Goal: Task Accomplishment & Management: Complete application form

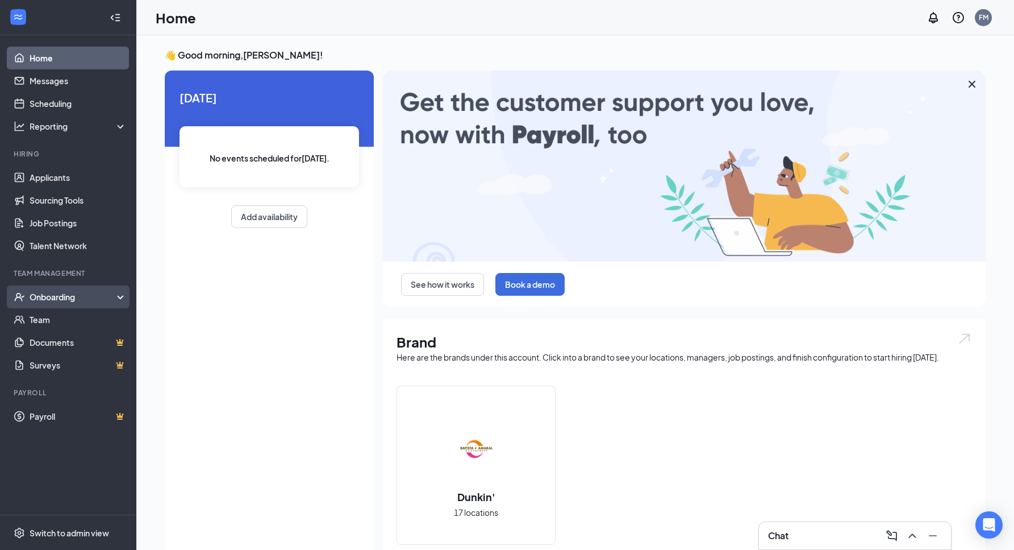
click at [56, 304] on div "Onboarding" at bounding box center [68, 296] width 136 height 23
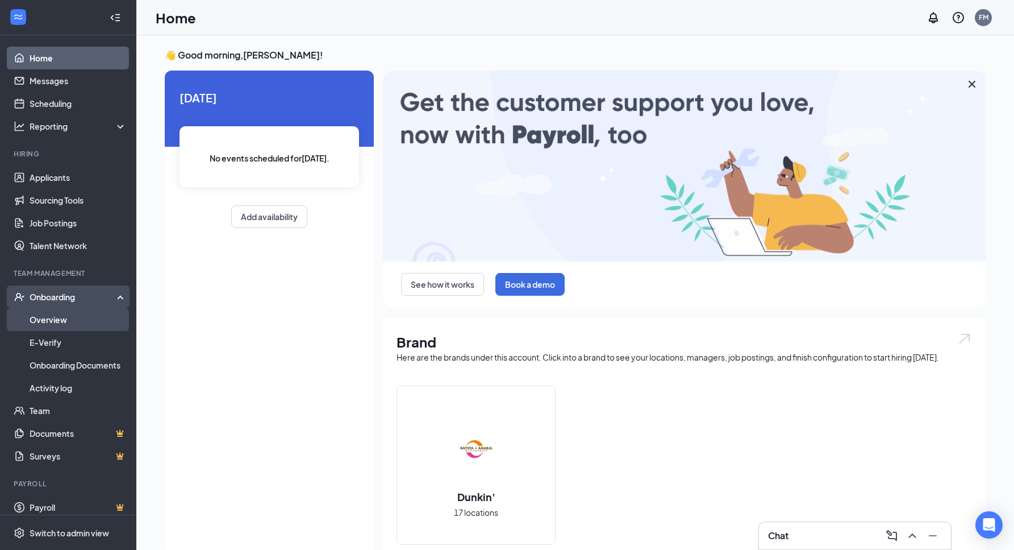
click at [56, 323] on link "Overview" at bounding box center [78, 319] width 97 height 23
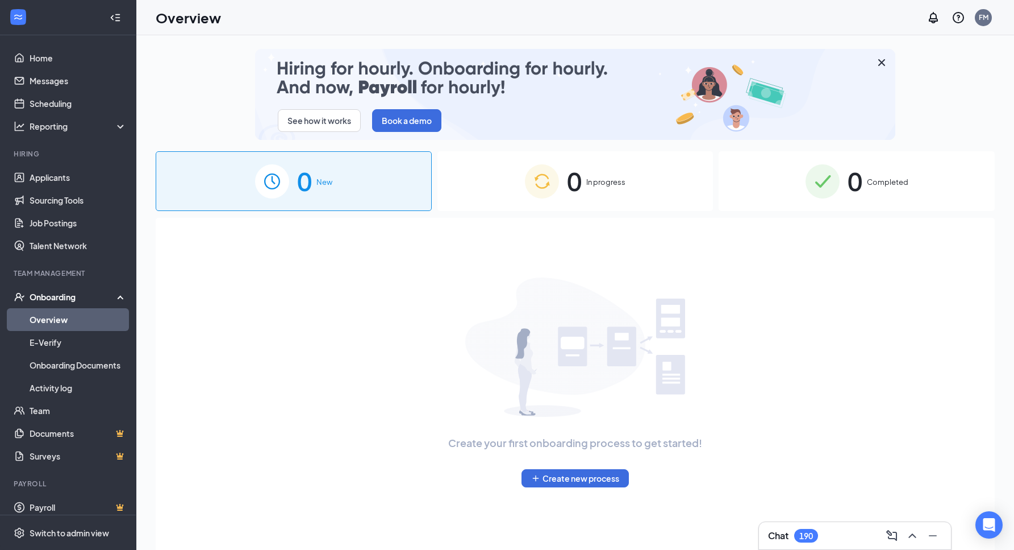
click at [582, 192] on span "0" at bounding box center [574, 180] width 15 height 39
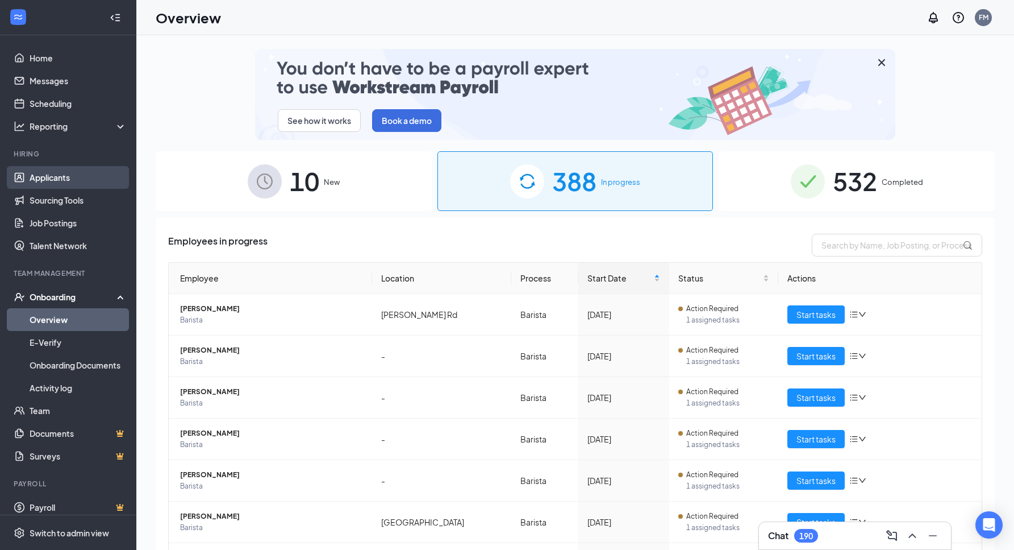
click at [72, 178] on link "Applicants" at bounding box center [78, 177] width 97 height 23
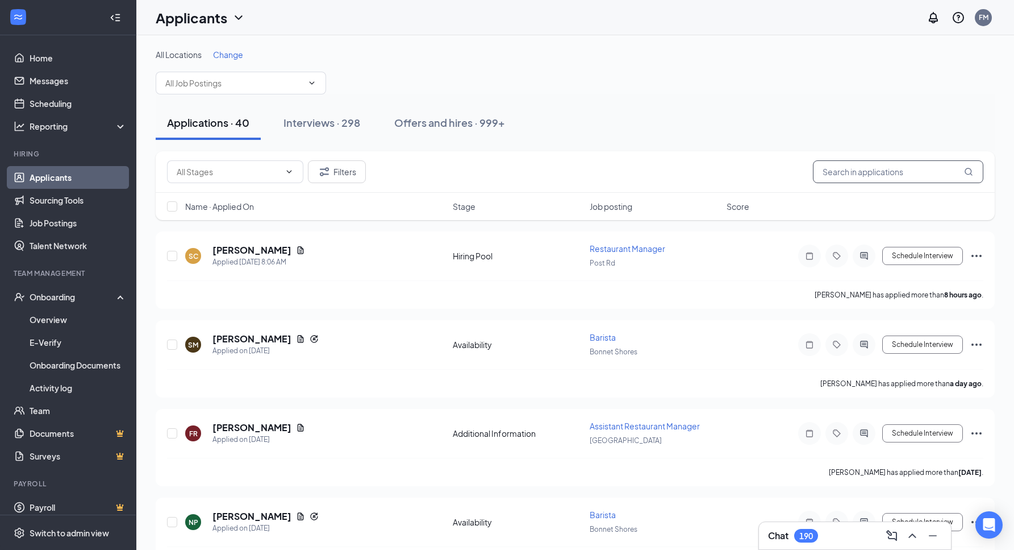
click at [826, 173] on input "text" at bounding box center [898, 171] width 170 height 23
click at [858, 176] on input "text" at bounding box center [898, 171] width 170 height 23
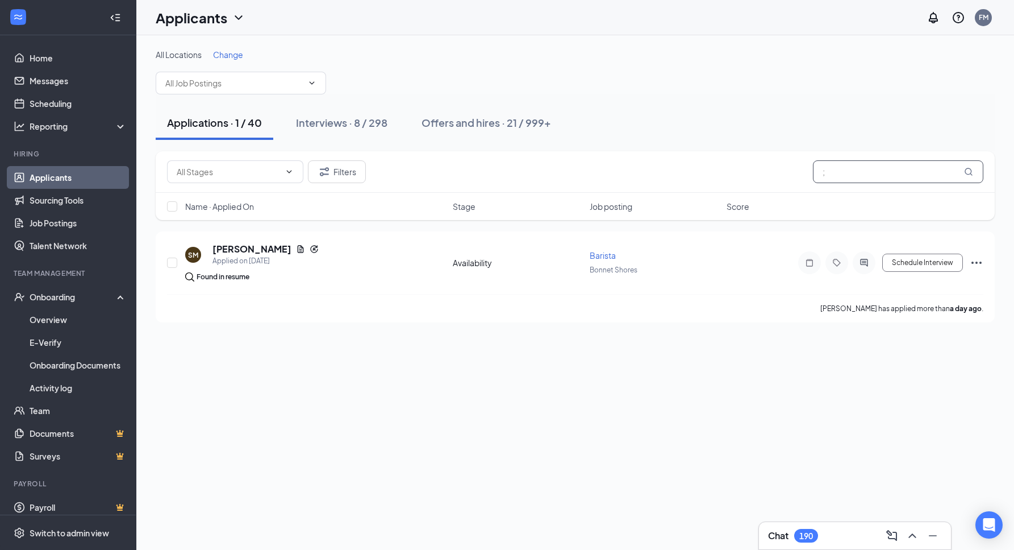
click at [905, 169] on input ";" at bounding box center [898, 171] width 170 height 23
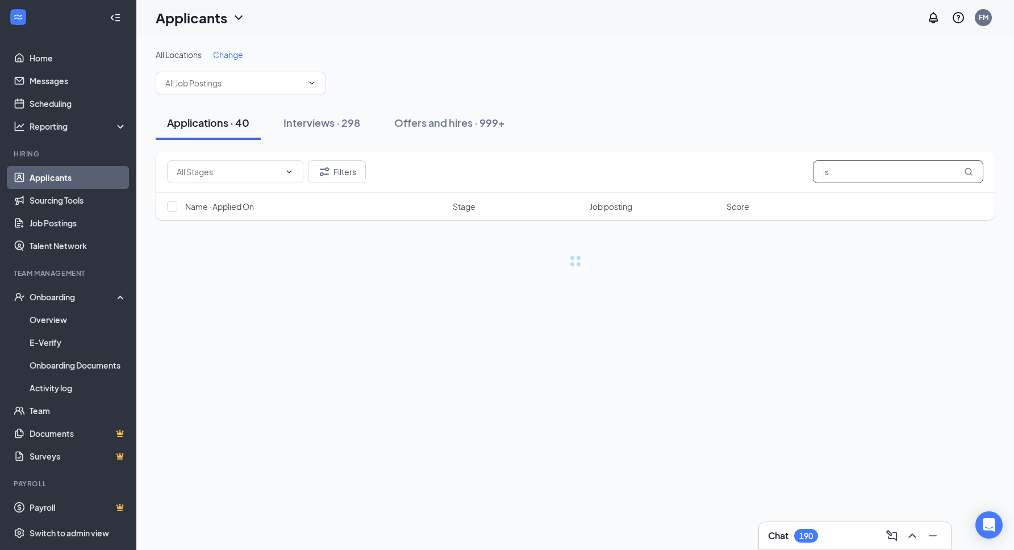
type input ";"
click at [875, 173] on input "[PERSON_NAME]" at bounding box center [898, 171] width 170 height 23
type input "s"
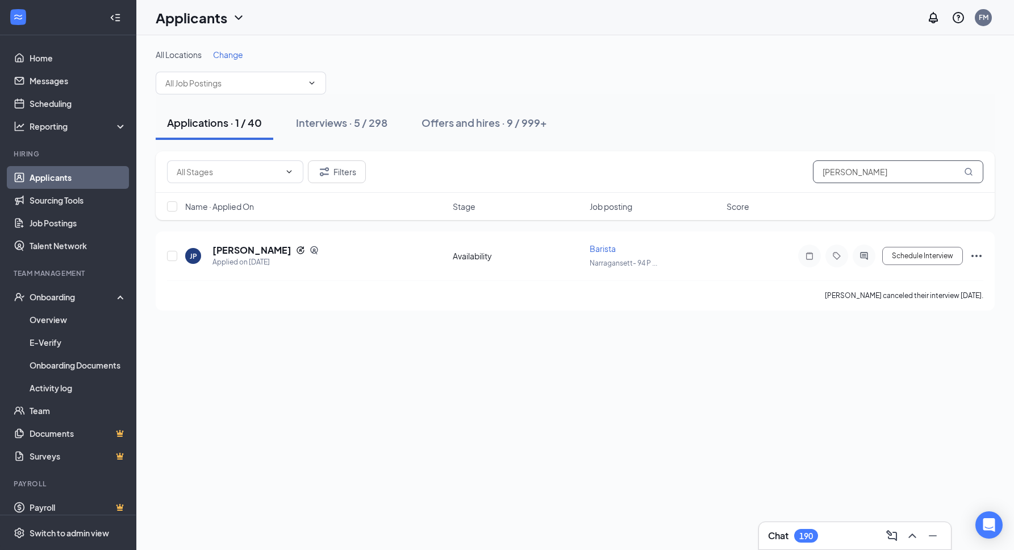
click at [875, 173] on input "[PERSON_NAME]" at bounding box center [898, 171] width 170 height 23
type input "[PERSON_NAME]"
click at [265, 85] on input "text" at bounding box center [234, 83] width 138 height 13
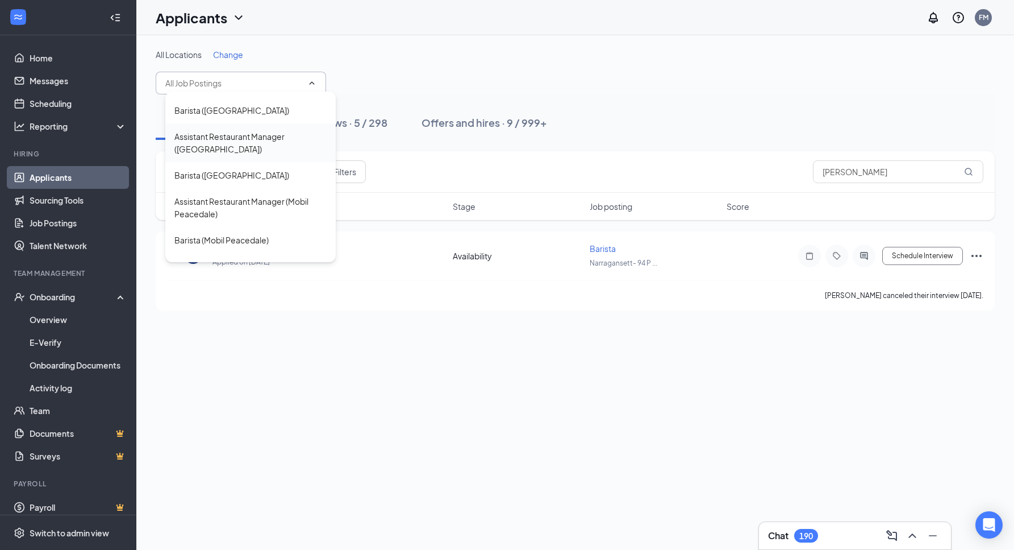
scroll to position [280, 0]
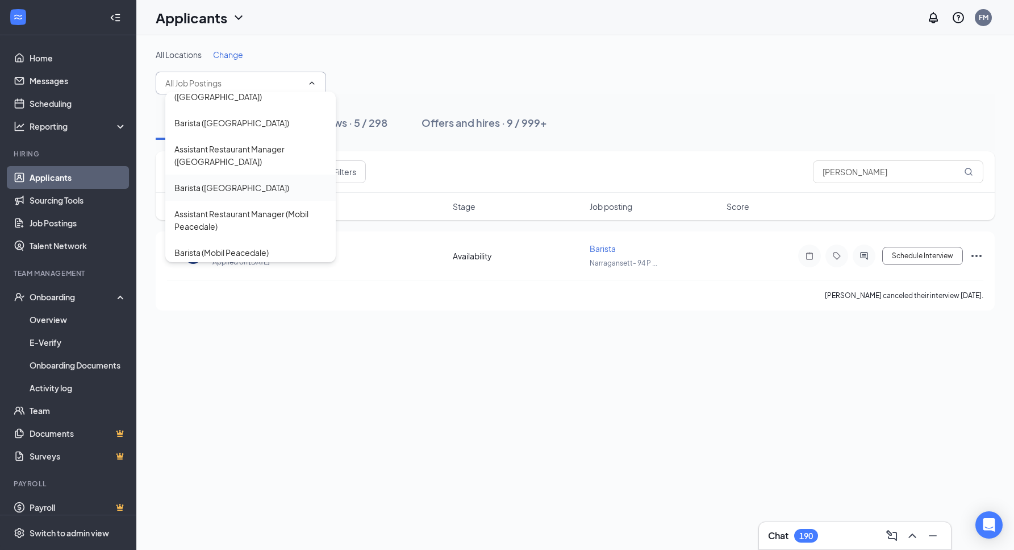
click at [245, 174] on div "Barista ([GEOGRAPHIC_DATA])" at bounding box center [250, 187] width 170 height 26
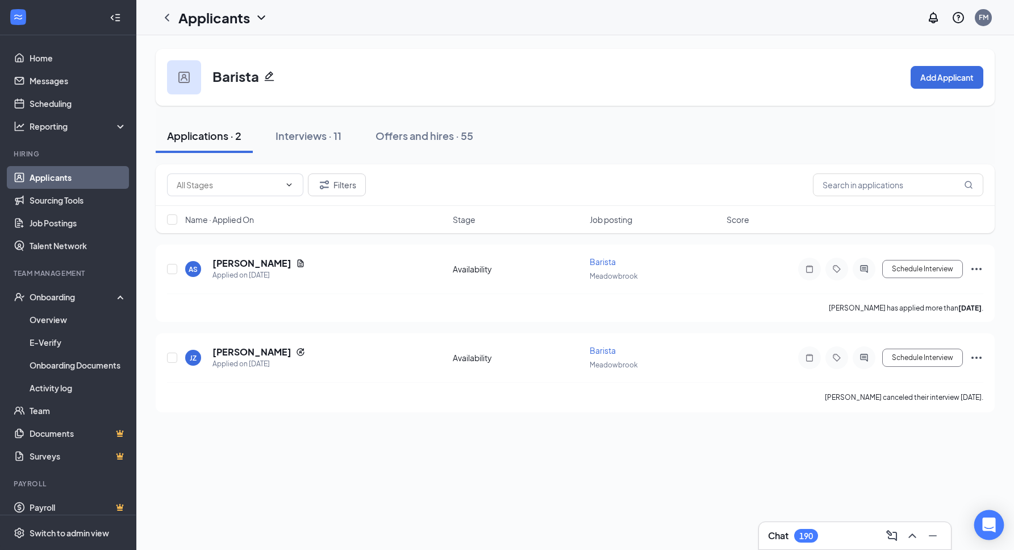
click at [993, 525] on icon "Open Intercom Messenger" at bounding box center [989, 524] width 13 height 15
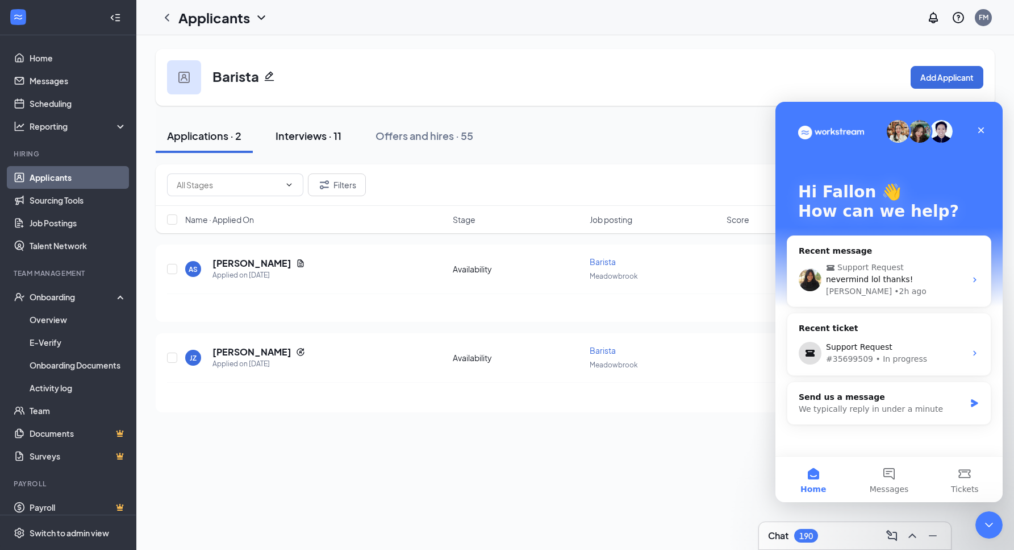
click at [343, 130] on button "Interviews · 11" at bounding box center [308, 136] width 89 height 34
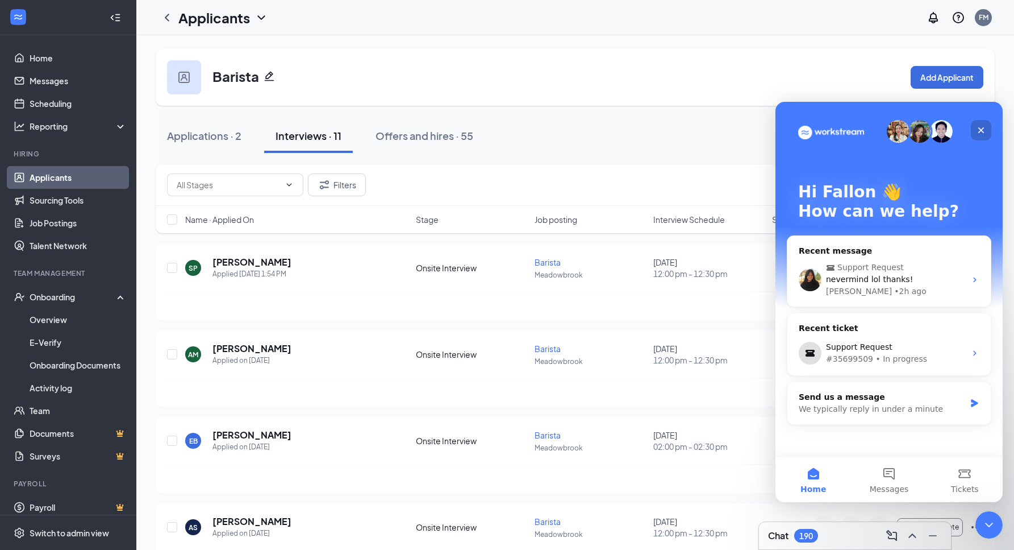
click at [979, 130] on icon "Close" at bounding box center [981, 130] width 9 height 9
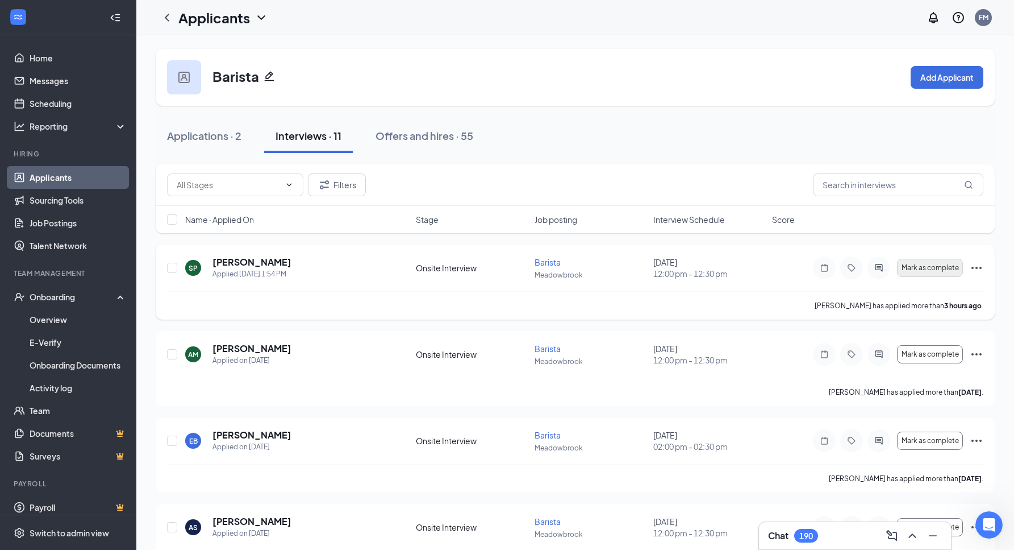
click at [938, 268] on span "Mark as complete" at bounding box center [930, 268] width 57 height 8
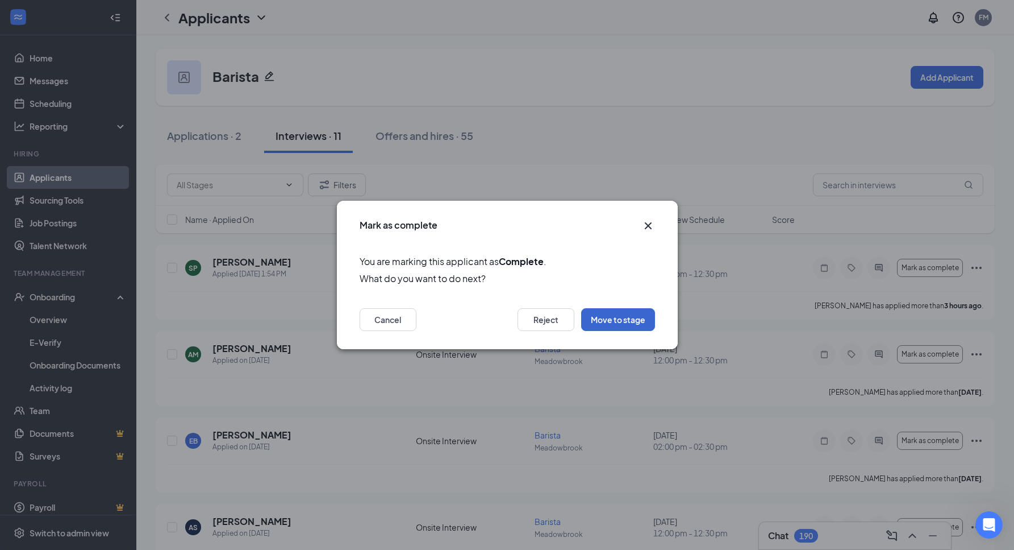
click at [607, 318] on button "Move to stage" at bounding box center [618, 319] width 74 height 23
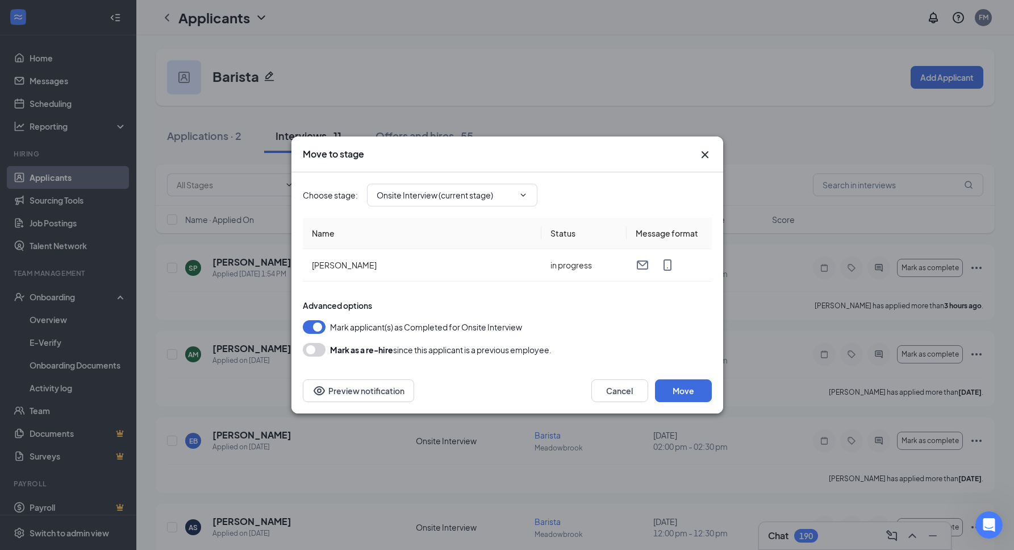
type input "Hiring Complete (final stage)"
click at [680, 388] on button "Move" at bounding box center [683, 390] width 57 height 23
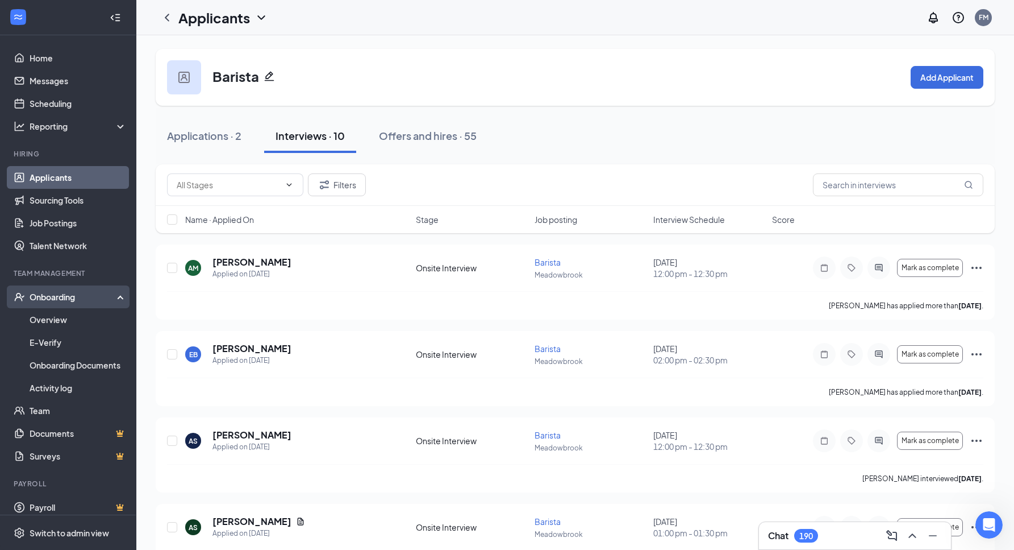
click at [52, 300] on div "Onboarding" at bounding box center [74, 296] width 88 height 11
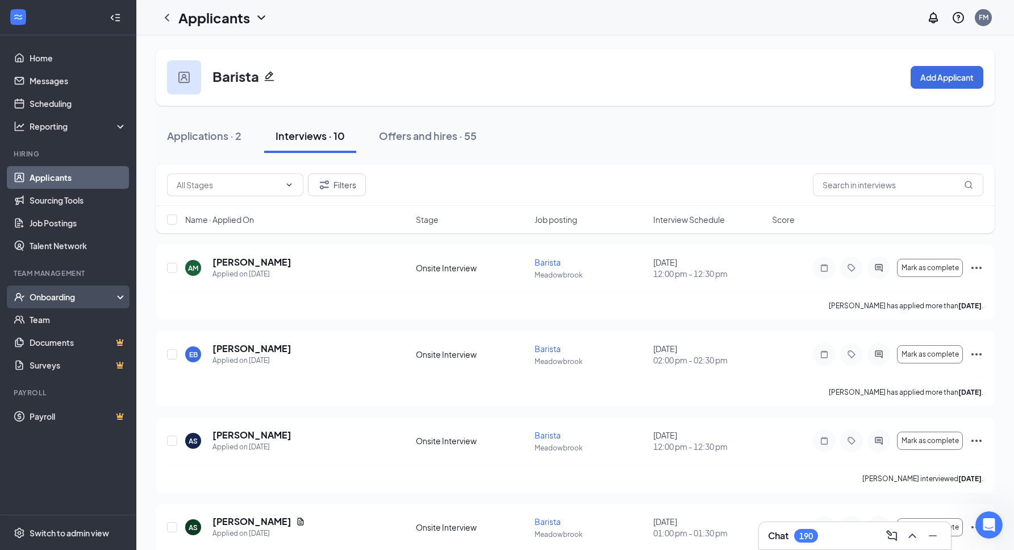
click at [52, 300] on div "Onboarding" at bounding box center [74, 296] width 88 height 11
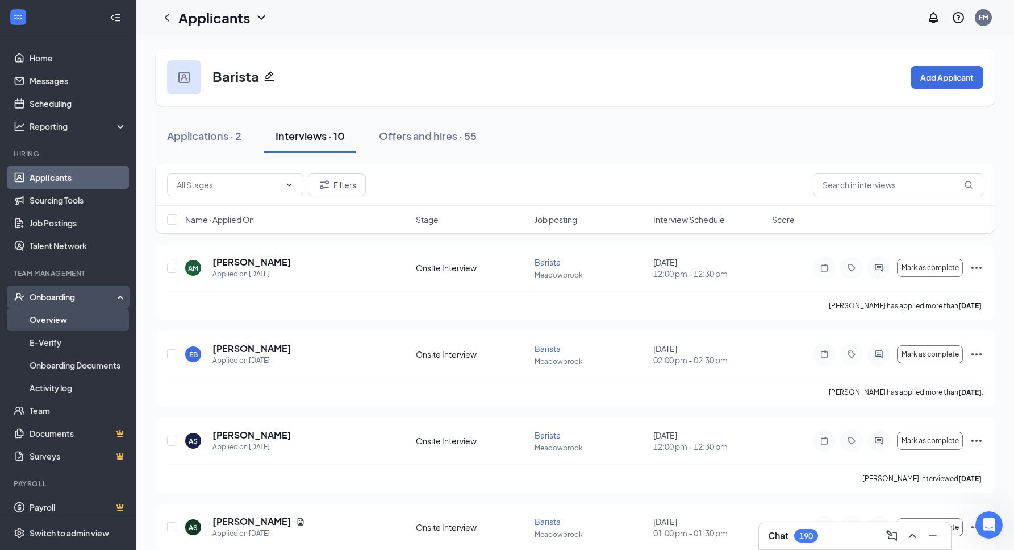
click at [53, 319] on link "Overview" at bounding box center [78, 319] width 97 height 23
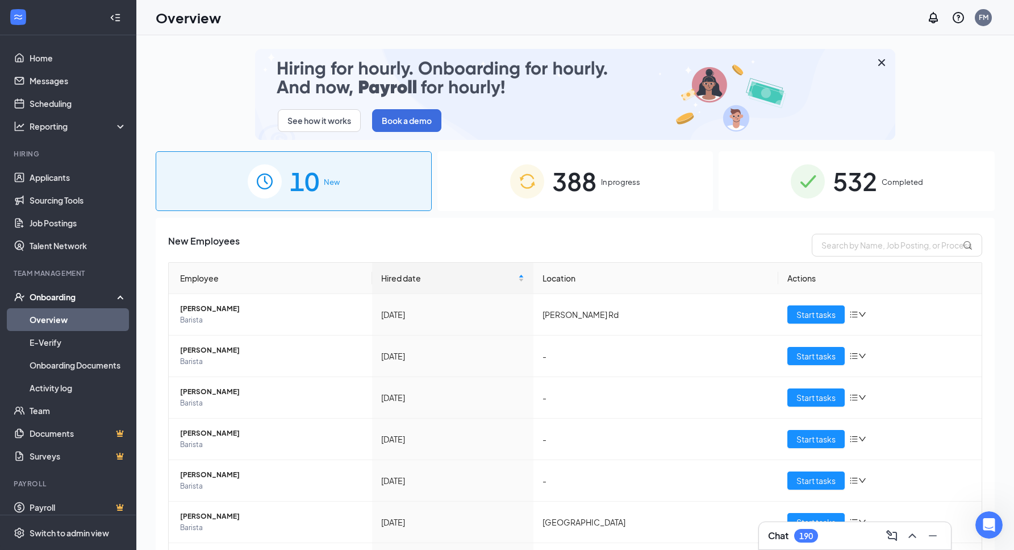
click at [373, 190] on div "10 New" at bounding box center [294, 181] width 276 height 60
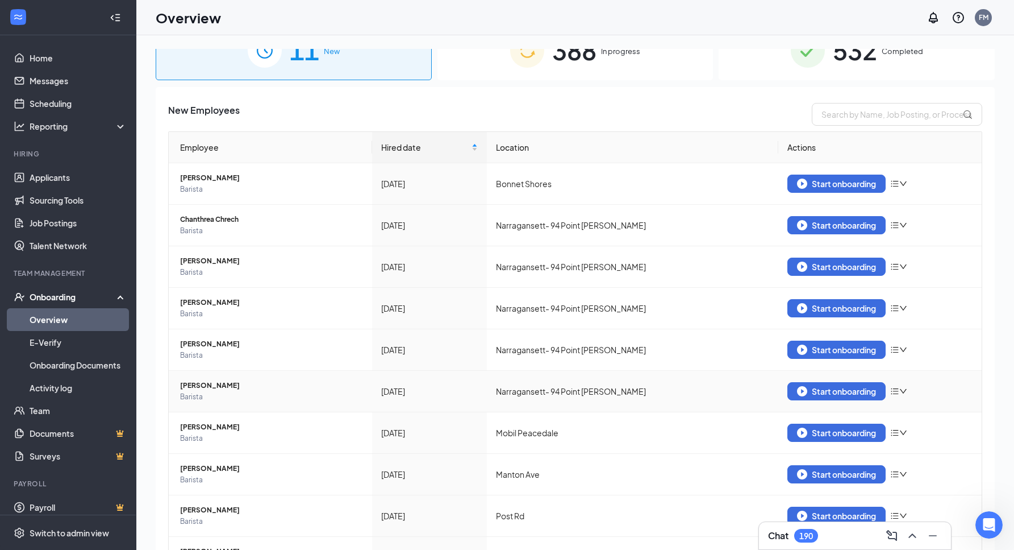
scroll to position [112, 0]
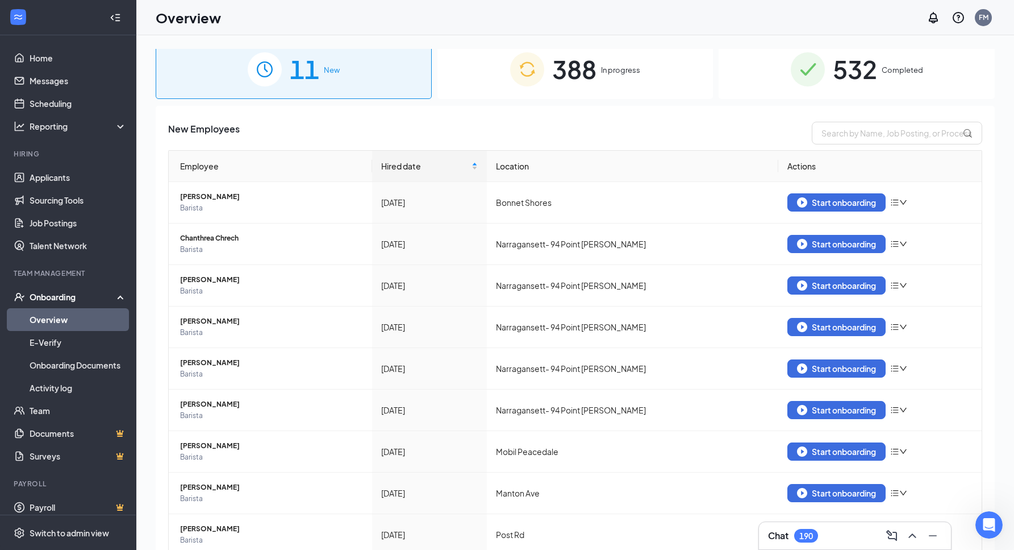
click at [576, 81] on span "388" at bounding box center [574, 68] width 44 height 39
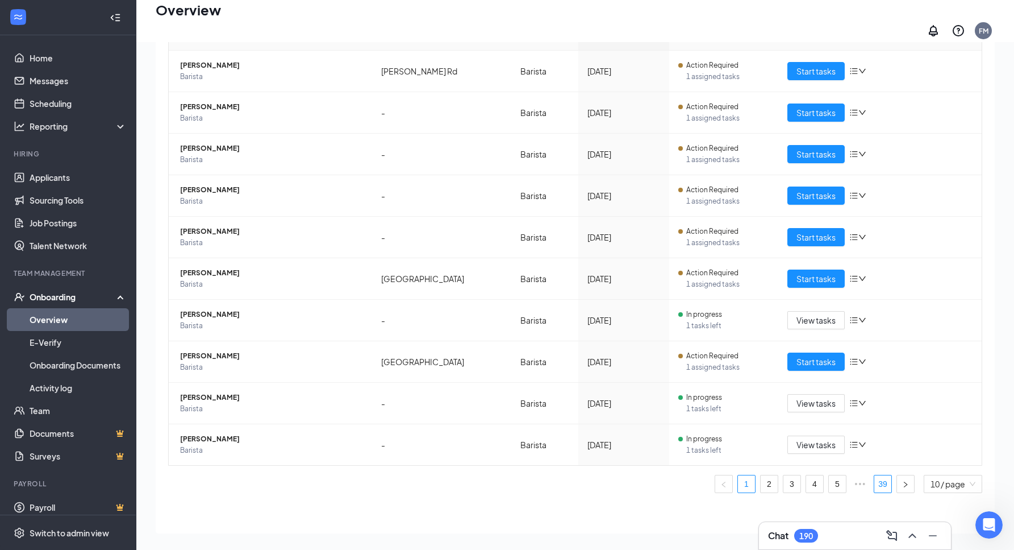
scroll to position [51, 0]
click at [884, 476] on link "39" at bounding box center [883, 484] width 17 height 17
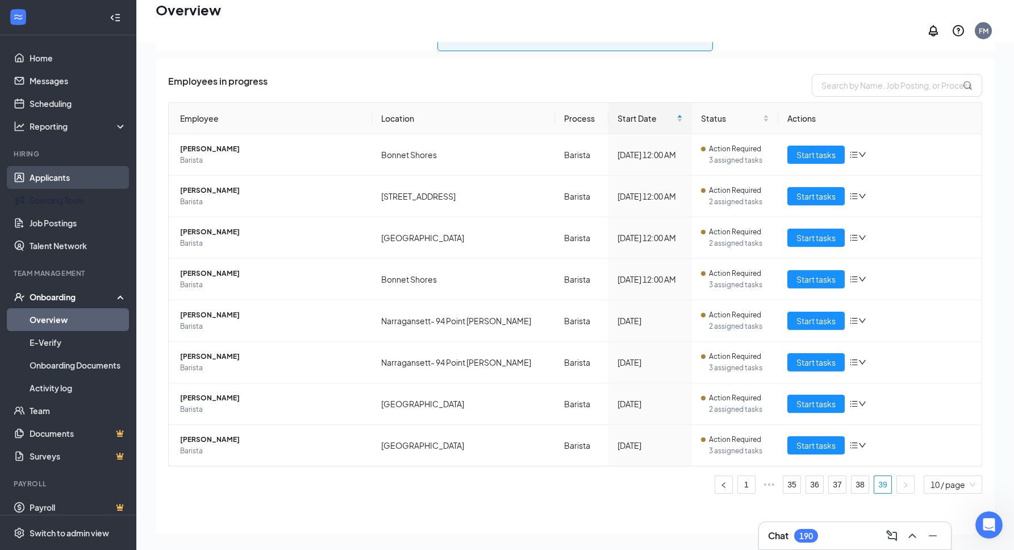
click at [67, 181] on link "Applicants" at bounding box center [78, 177] width 97 height 23
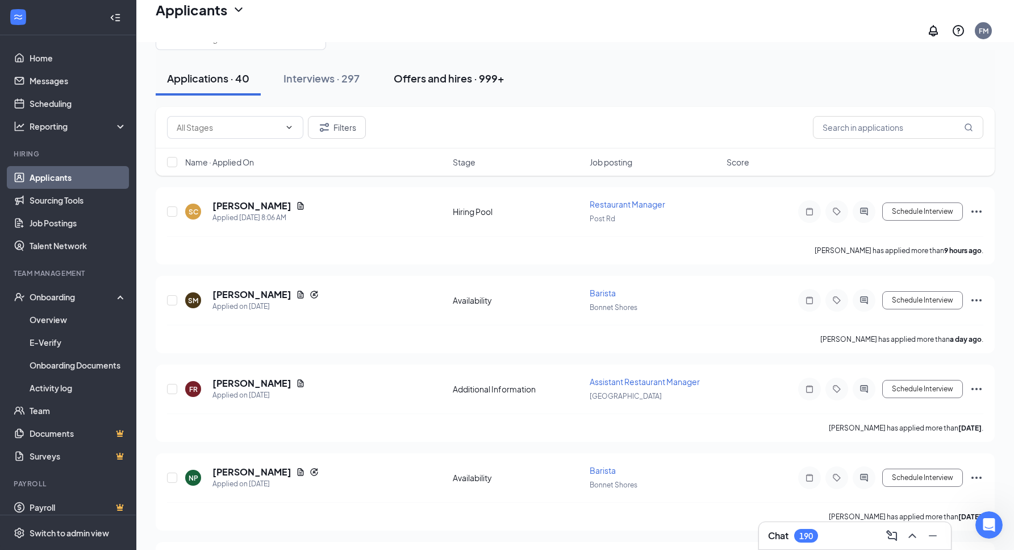
click at [413, 71] on div "Offers and hires · 999+" at bounding box center [449, 78] width 111 height 14
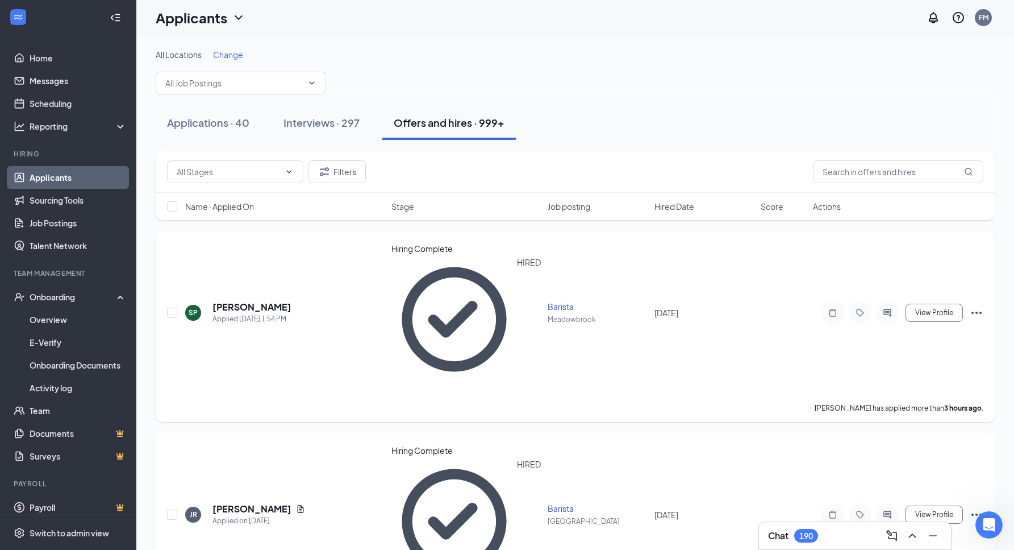
click at [973, 306] on icon "Ellipses" at bounding box center [977, 313] width 14 height 14
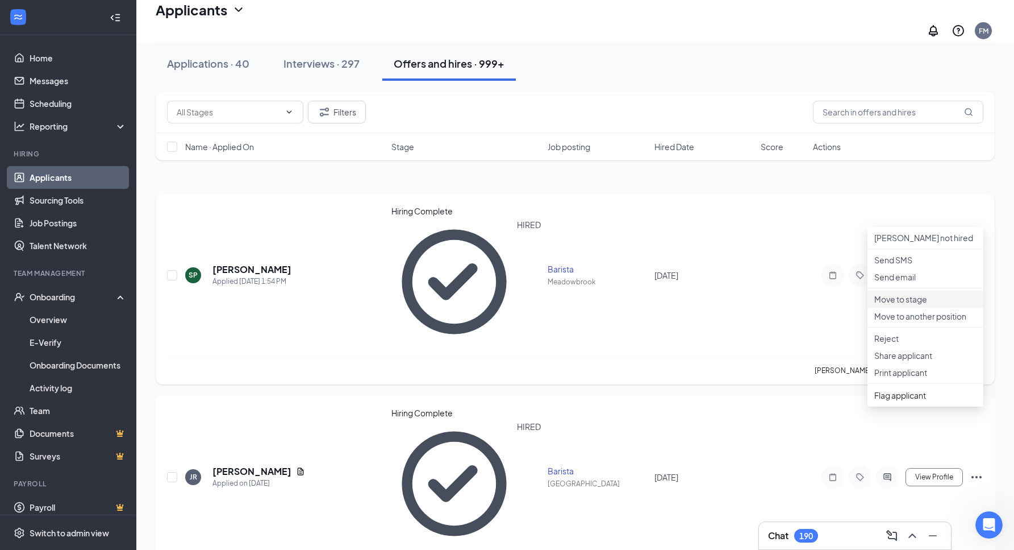
scroll to position [73, 0]
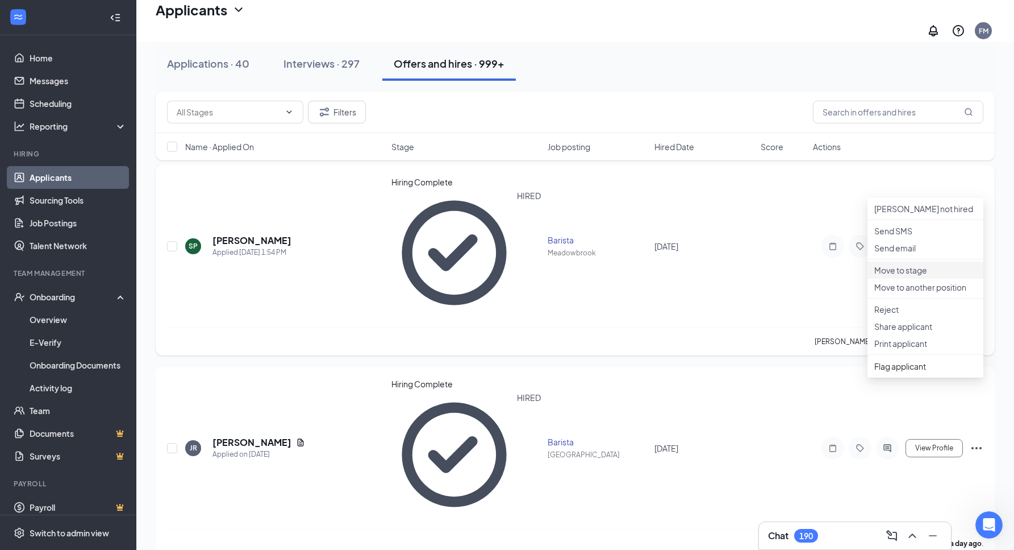
click at [906, 276] on p "Move to stage" at bounding box center [926, 269] width 102 height 11
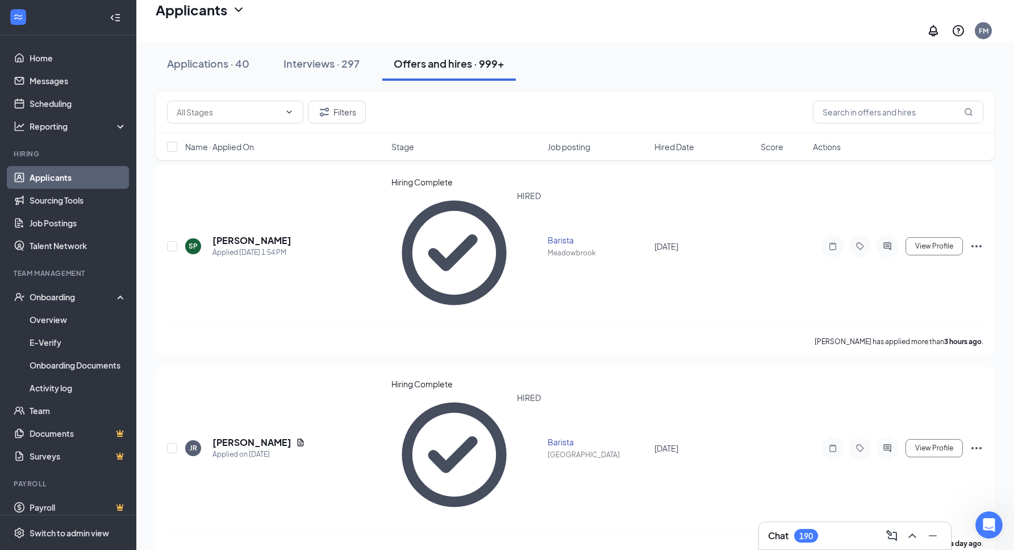
type input "Hiring Complete (current stage)"
click at [58, 298] on div "Onboarding" at bounding box center [74, 296] width 88 height 11
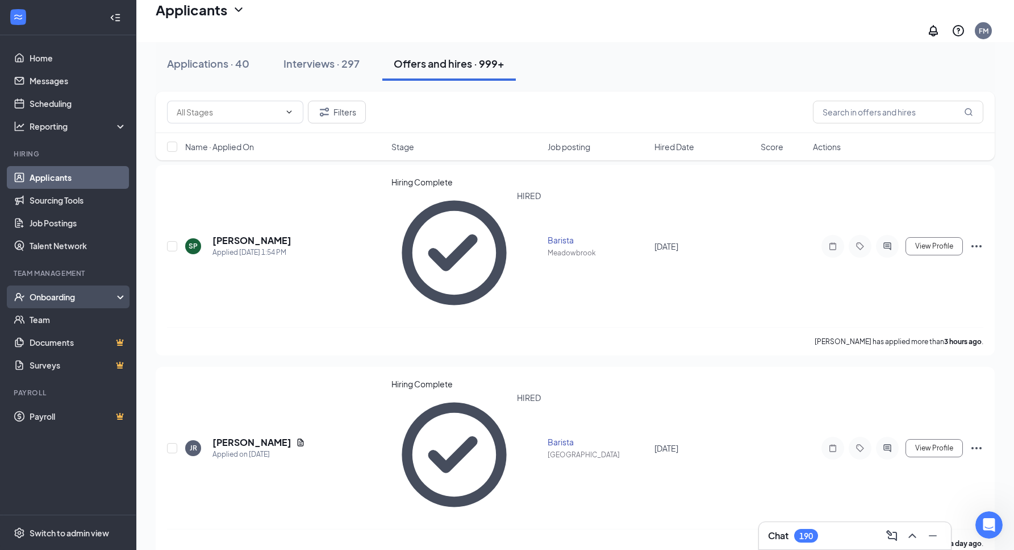
click at [62, 291] on div "Onboarding" at bounding box center [74, 296] width 88 height 11
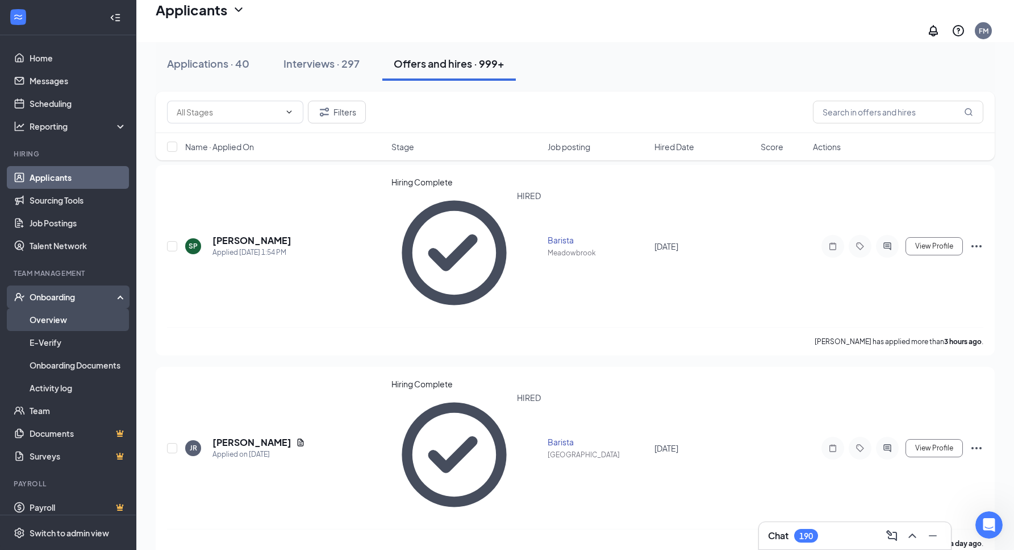
click at [60, 321] on link "Overview" at bounding box center [78, 319] width 97 height 23
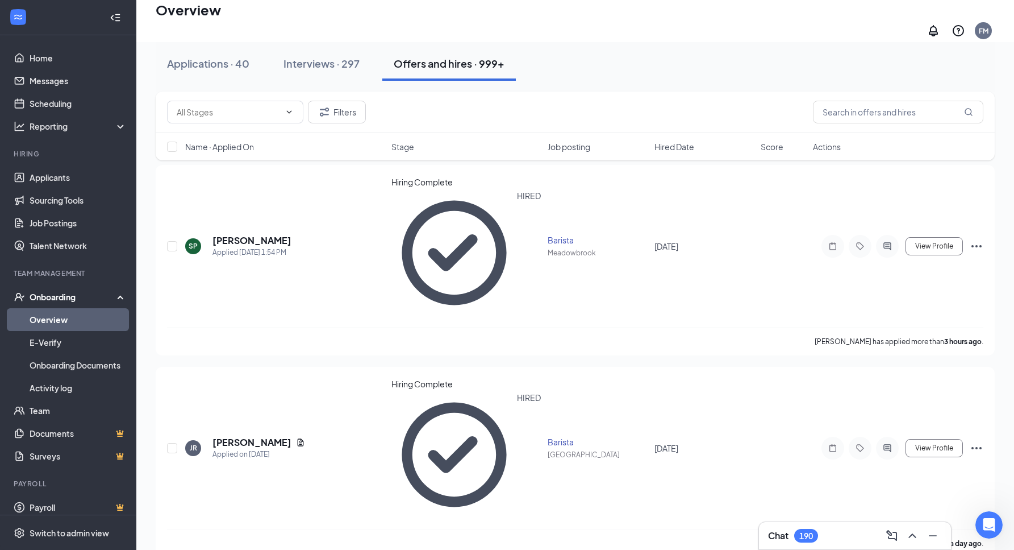
scroll to position [51, 0]
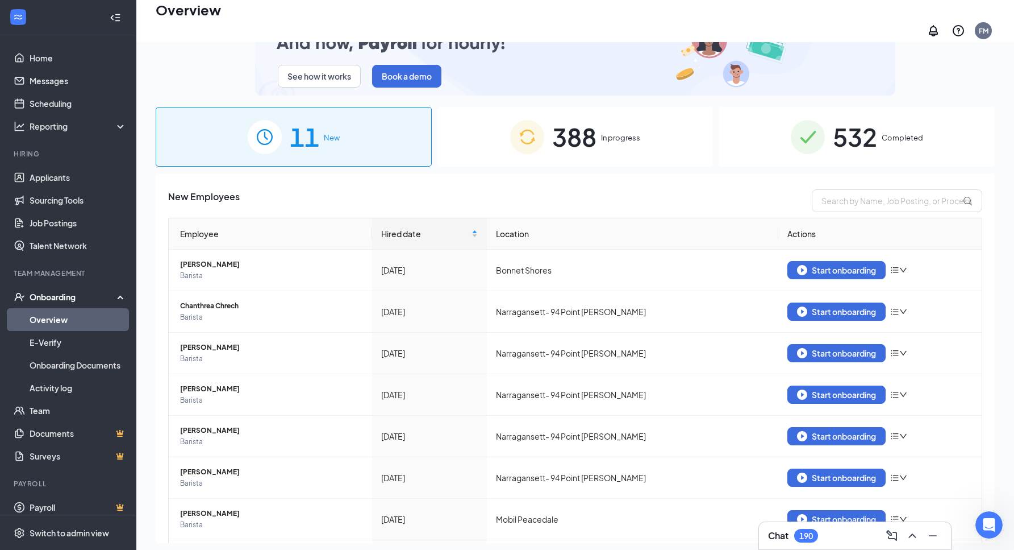
click at [575, 131] on span "388" at bounding box center [574, 136] width 44 height 39
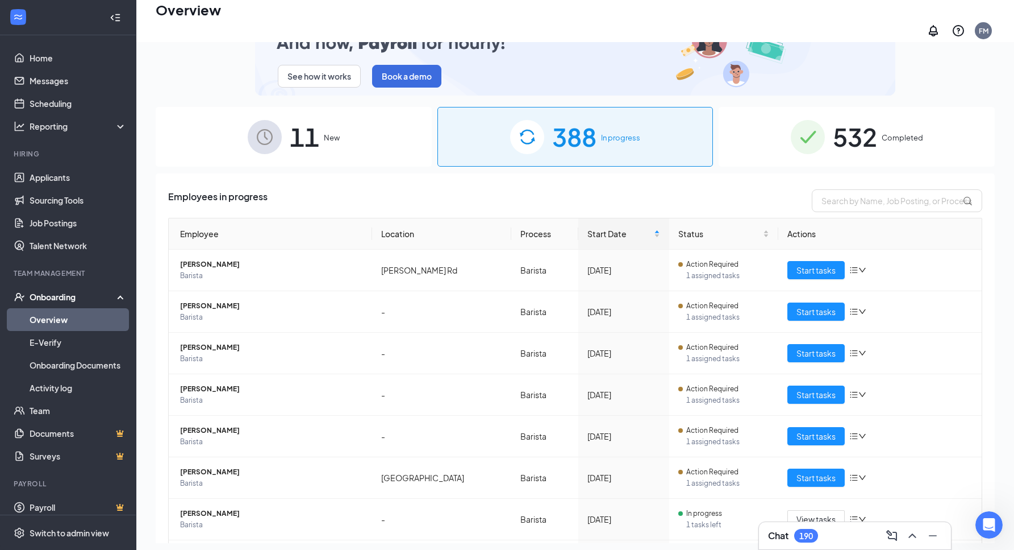
click at [318, 122] on span "11" at bounding box center [305, 136] width 30 height 39
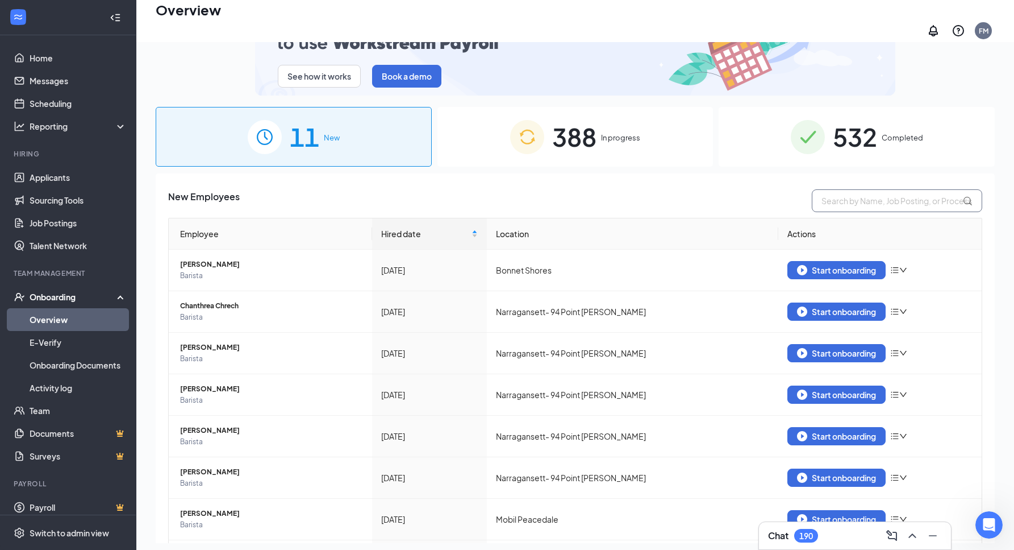
click at [850, 192] on input "text" at bounding box center [897, 200] width 170 height 23
type input "[PERSON_NAME]"
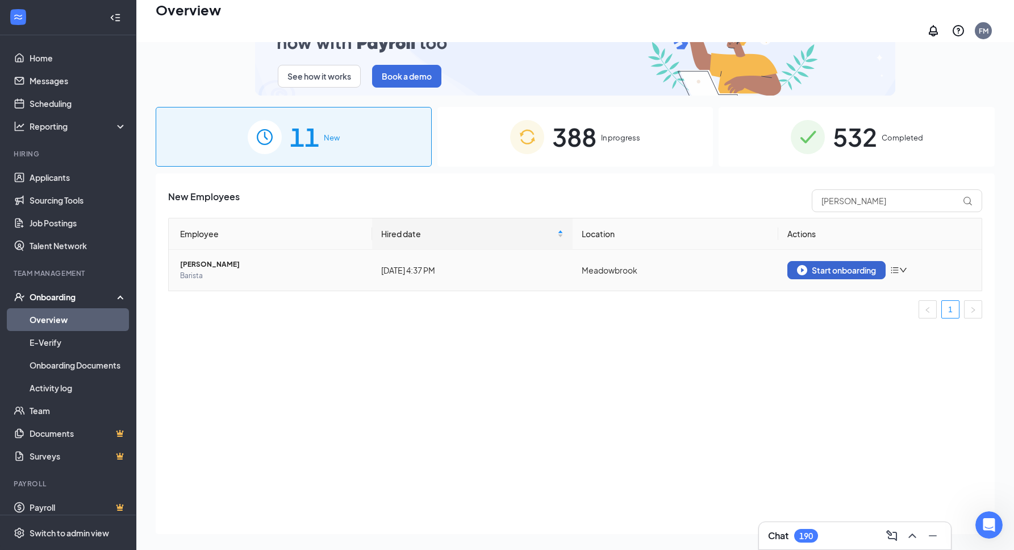
click at [843, 261] on button "Start onboarding" at bounding box center [837, 270] width 98 height 18
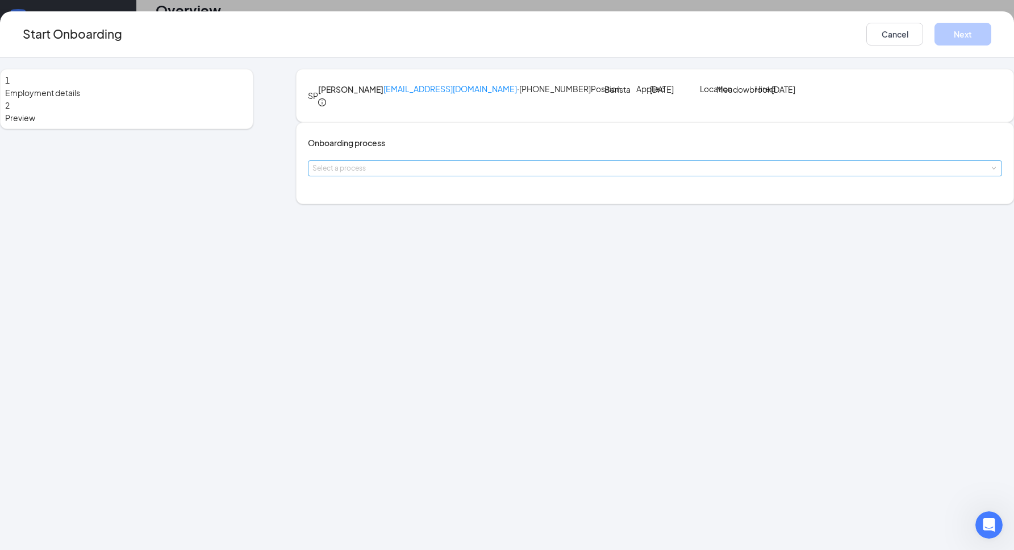
click at [498, 174] on div "Select a process" at bounding box center [653, 168] width 680 height 11
click at [484, 256] on li "Barista" at bounding box center [440, 254] width 186 height 20
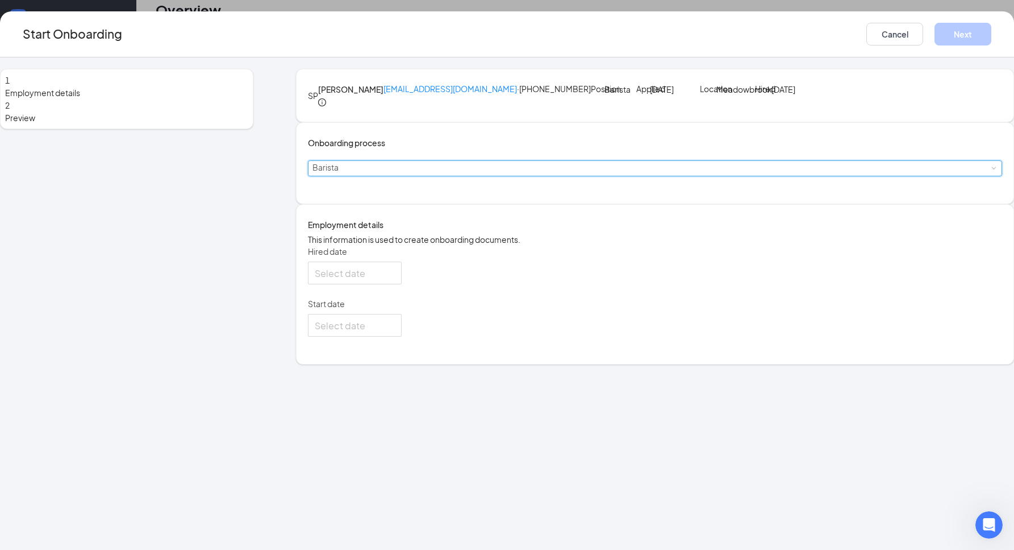
type input "[DATE]"
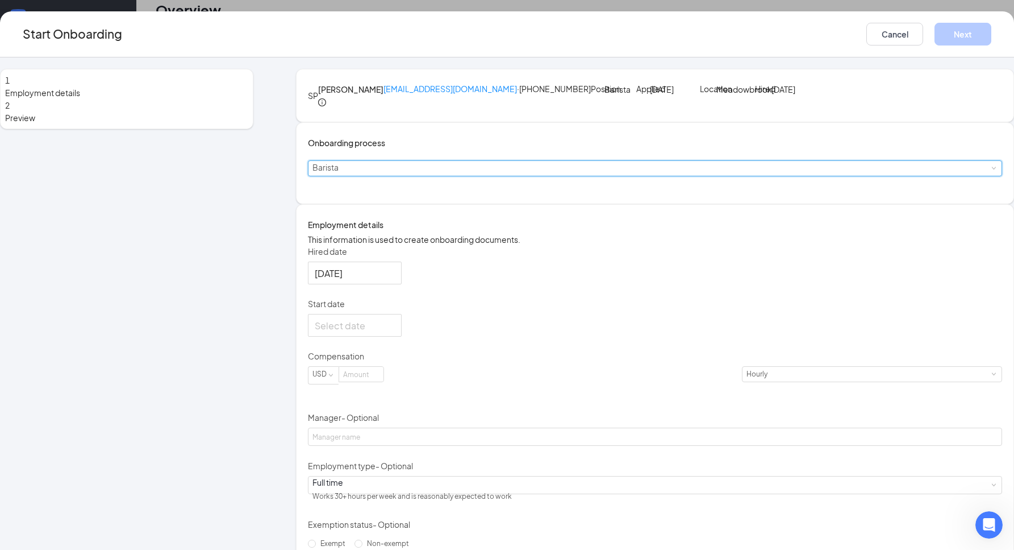
scroll to position [86, 0]
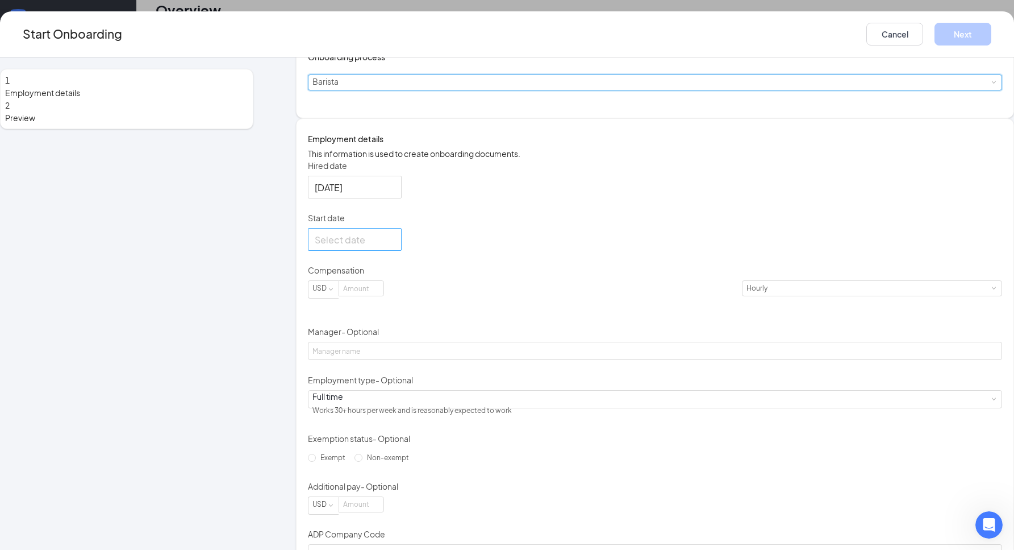
click at [395, 247] on div at bounding box center [355, 239] width 80 height 14
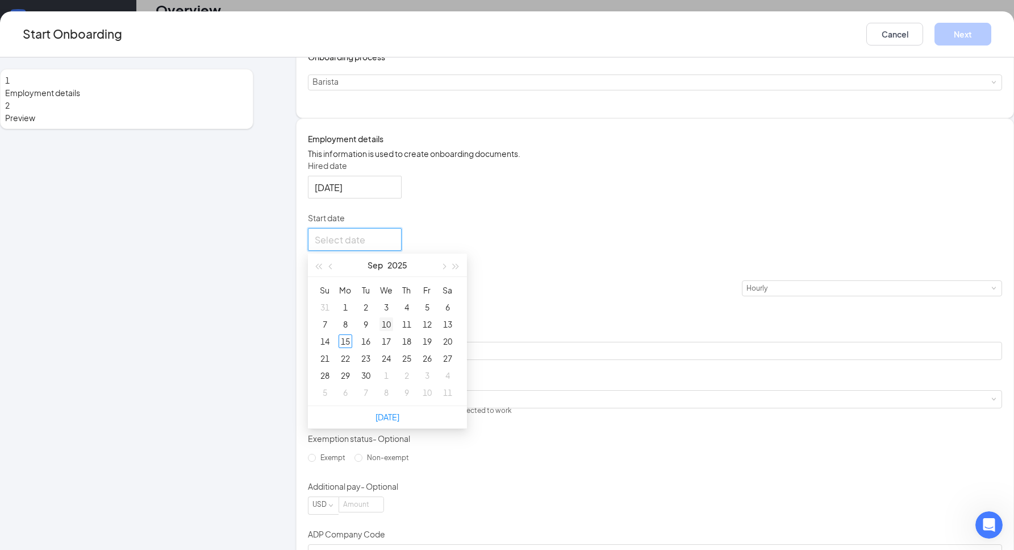
type input "[DATE]"
click at [393, 348] on div "17" at bounding box center [387, 341] width 14 height 14
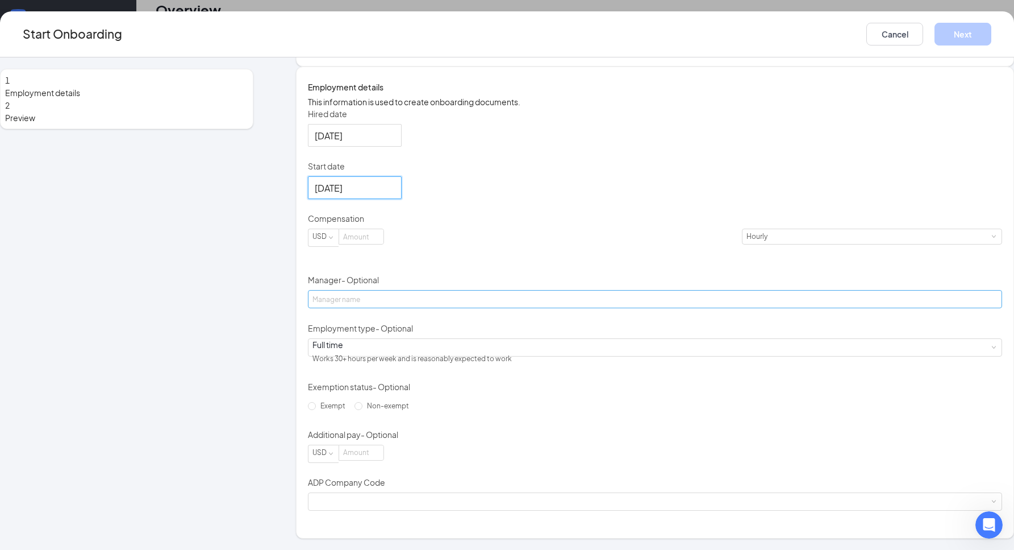
scroll to position [200, 0]
click at [384, 244] on input at bounding box center [361, 236] width 44 height 15
type input "16"
click at [527, 308] on input "Manager - Optional" at bounding box center [655, 299] width 694 height 18
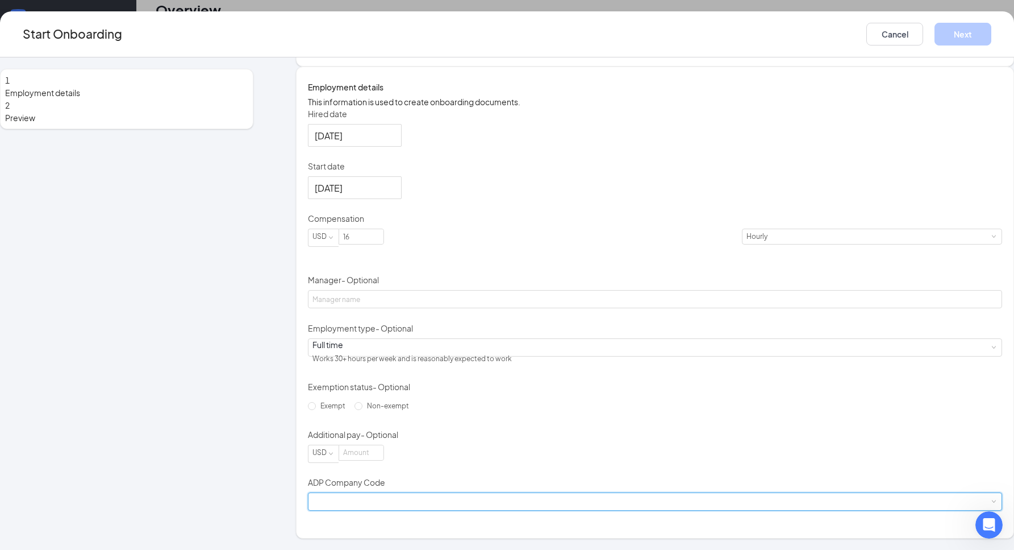
click at [392, 510] on div at bounding box center [655, 501] width 685 height 17
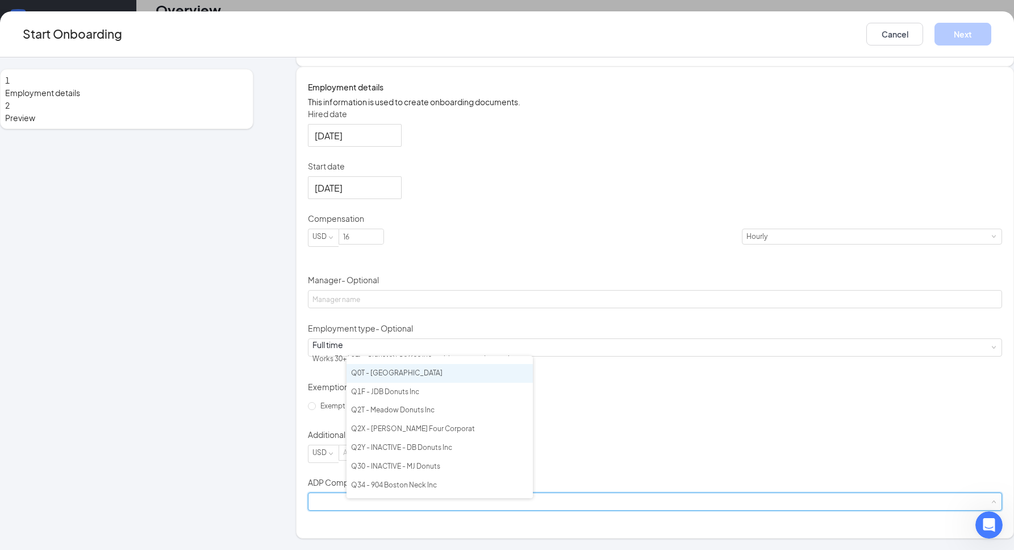
scroll to position [33, 0]
click at [413, 406] on li "Q2T - Meadow Donuts Inc" at bounding box center [440, 406] width 186 height 19
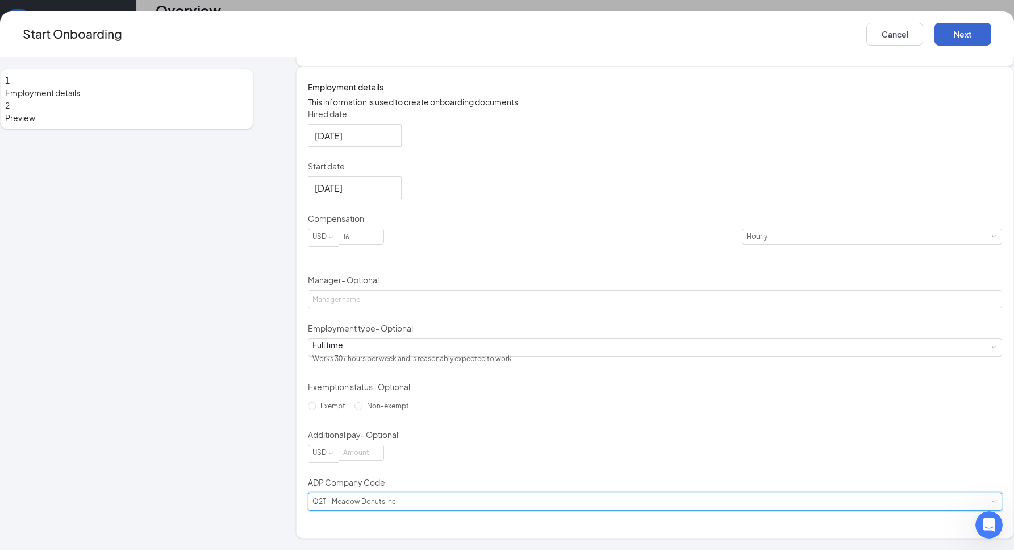
click at [935, 36] on button "Next" at bounding box center [963, 34] width 57 height 23
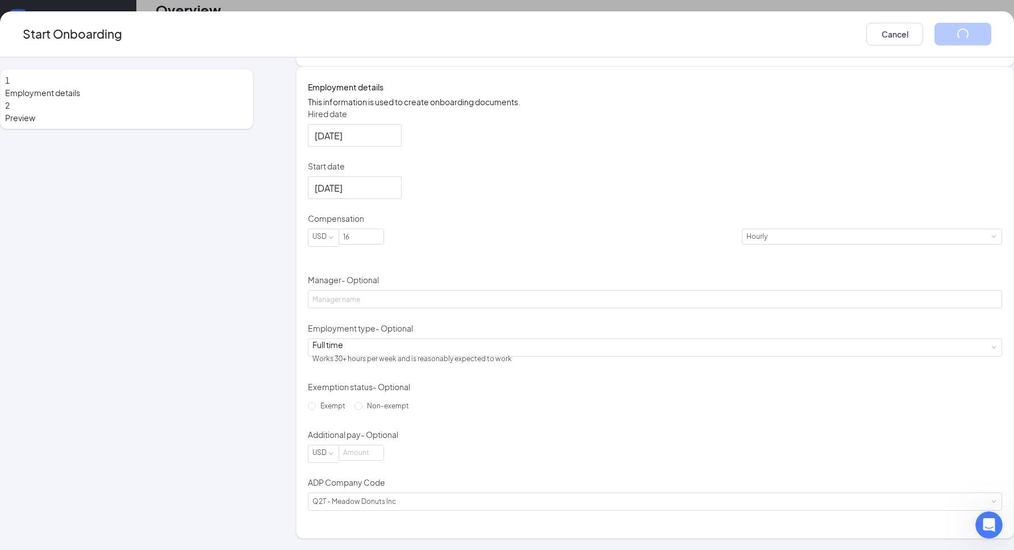
scroll to position [0, 0]
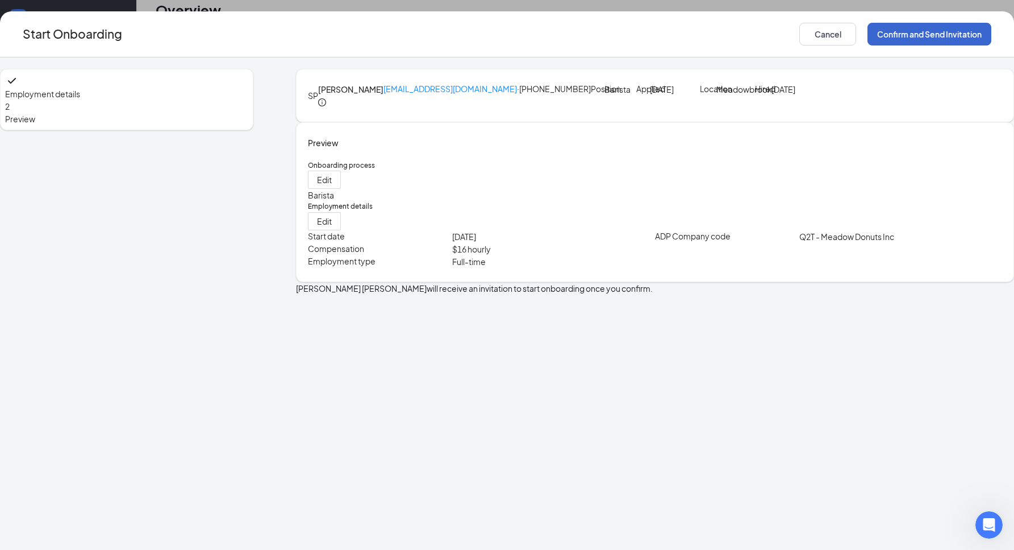
click at [894, 36] on button "Confirm and Send Invitation" at bounding box center [930, 34] width 124 height 23
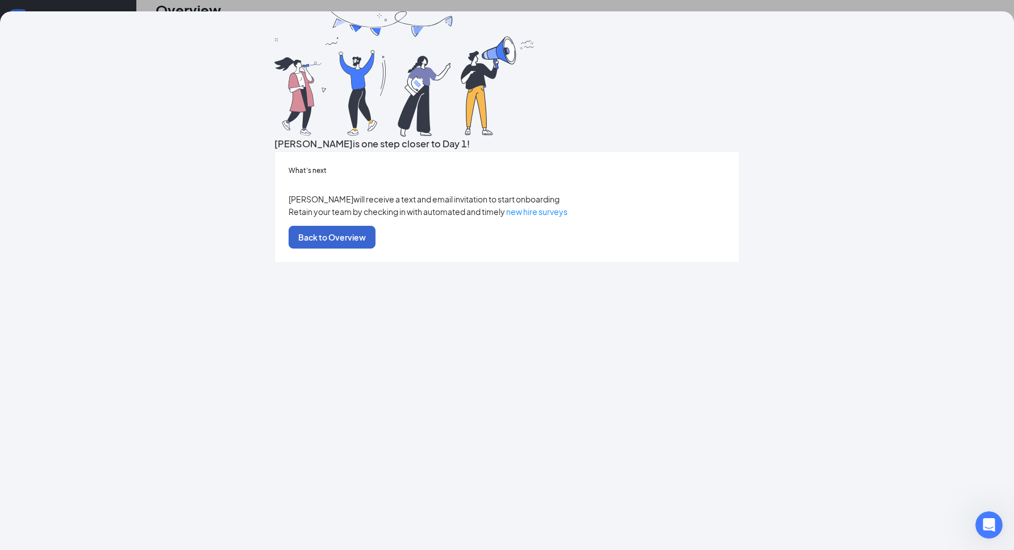
click at [376, 248] on button "Back to Overview" at bounding box center [332, 237] width 87 height 23
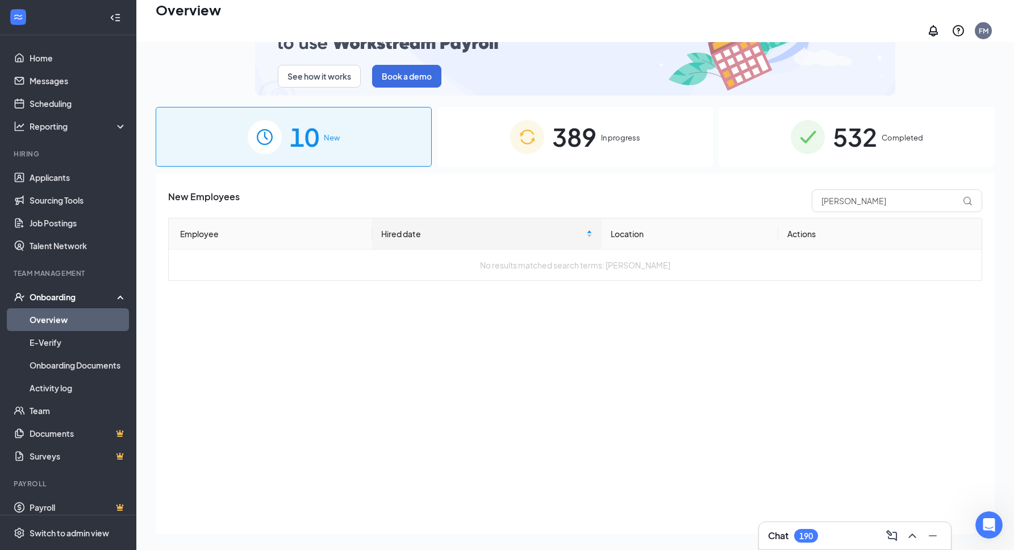
click at [598, 120] on div "389 In progress" at bounding box center [576, 137] width 276 height 60
